Goal: Use online tool/utility: Utilize a website feature to perform a specific function

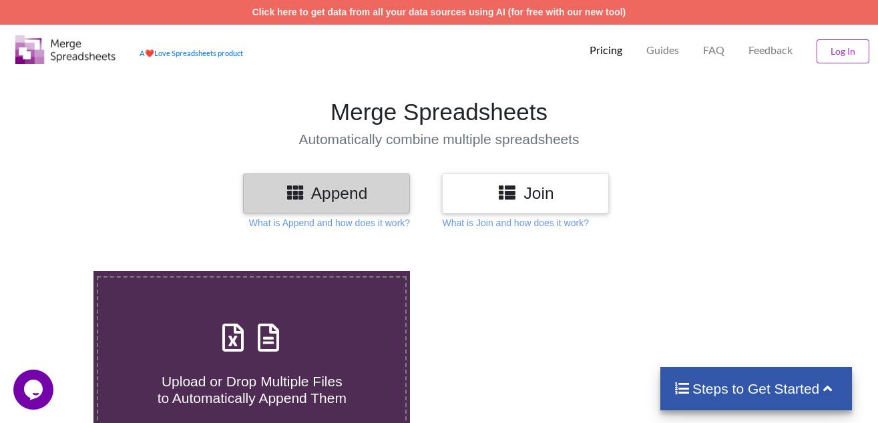
click at [295, 322] on div "Upload or Drop Multiple Files to Automatically Append Them" at bounding box center [251, 362] width 307 height 90
click at [58, 271] on input "Upload or Drop Multiple Files to Automatically Append Them" at bounding box center [58, 271] width 0 height 0
type input "C:\fakepath\GSP 2025-1875-2088.xlsx"
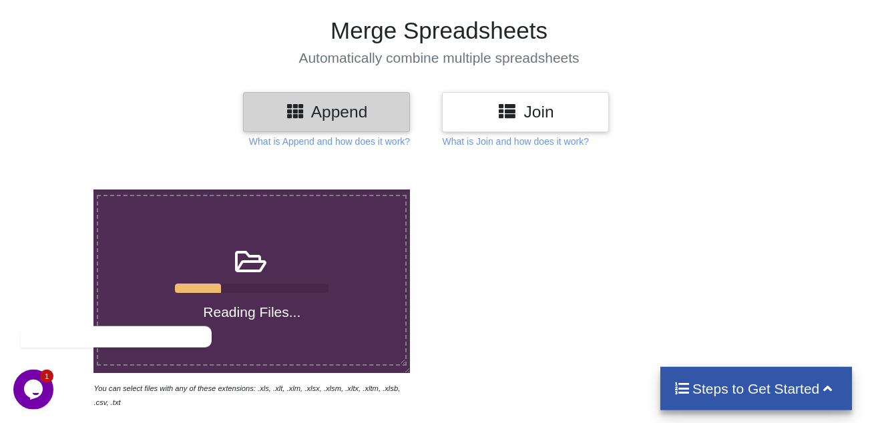
scroll to position [20, 0]
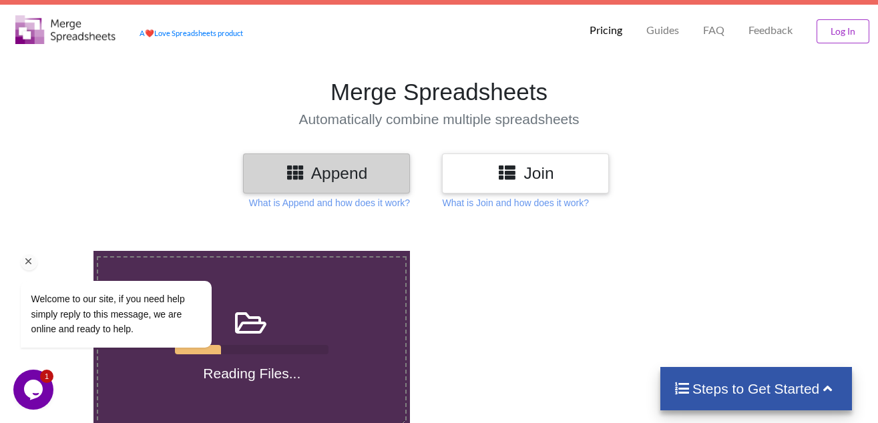
click at [29, 267] on icon "Chat attention grabber" at bounding box center [29, 262] width 12 height 12
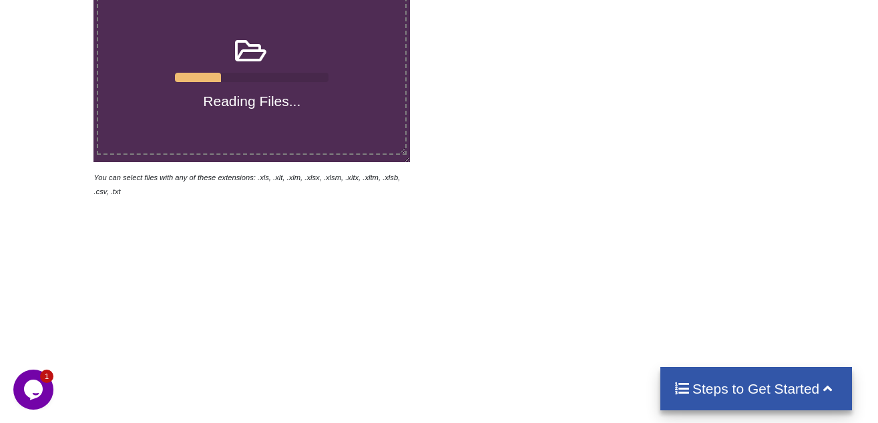
scroll to position [0, 0]
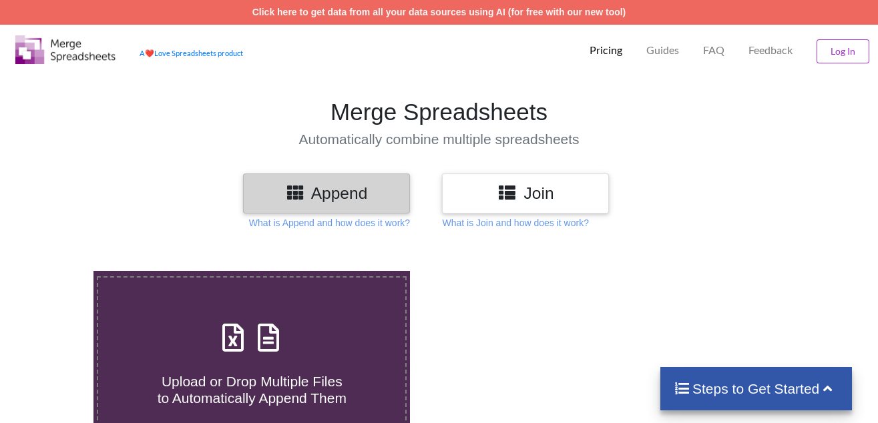
click at [251, 374] on span "Upload or Drop Multiple Files to Automatically Append Them" at bounding box center [252, 390] width 189 height 32
click at [58, 271] on input "Upload or Drop Multiple Files to Automatically Append Them" at bounding box center [58, 271] width 0 height 0
type input "C:\fakepath\GSP 2025-1875-2088.xlsx"
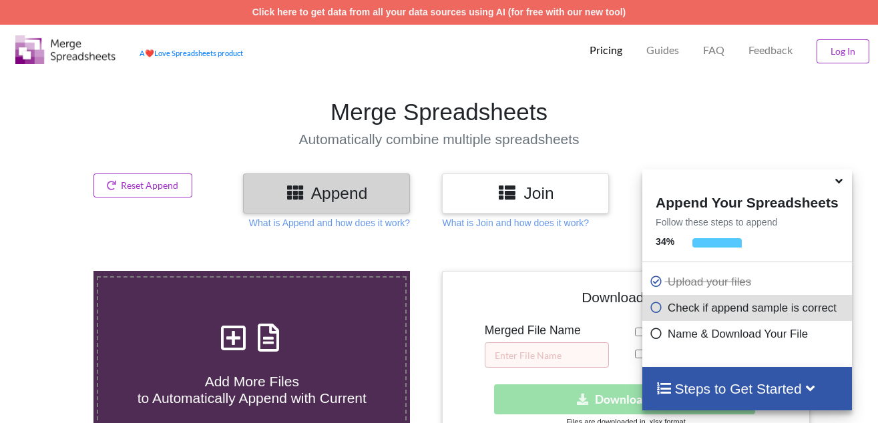
click at [836, 181] on icon at bounding box center [839, 179] width 14 height 12
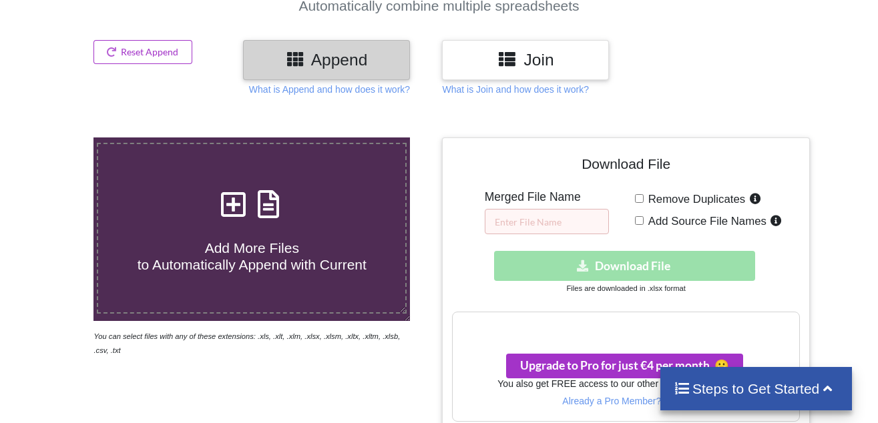
scroll to position [136, 0]
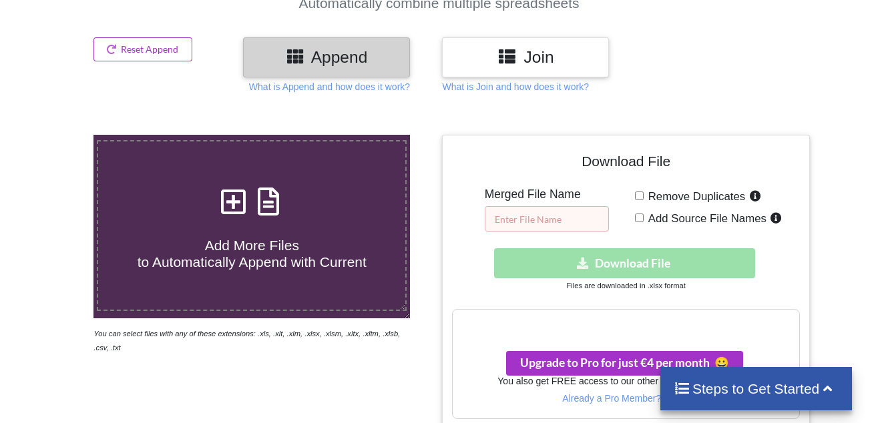
click at [543, 206] on input "text" at bounding box center [547, 218] width 124 height 25
type input "rrr"
drag, startPoint x: 655, startPoint y: 188, endPoint x: 646, endPoint y: 189, distance: 8.8
click at [649, 212] on span "Add Source File Names" at bounding box center [704, 218] width 123 height 13
click at [643, 214] on input "Add Source File Names" at bounding box center [639, 218] width 9 height 9
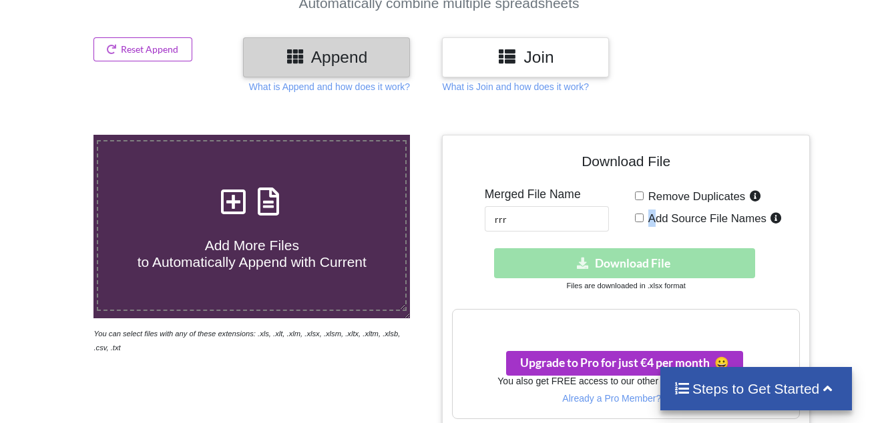
checkbox input "true"
click at [589, 248] on div "Download hidden Download File" at bounding box center [625, 263] width 347 height 30
click at [614, 248] on div "Download hidden Download File" at bounding box center [625, 263] width 347 height 30
